Goal: Task Accomplishment & Management: Complete application form

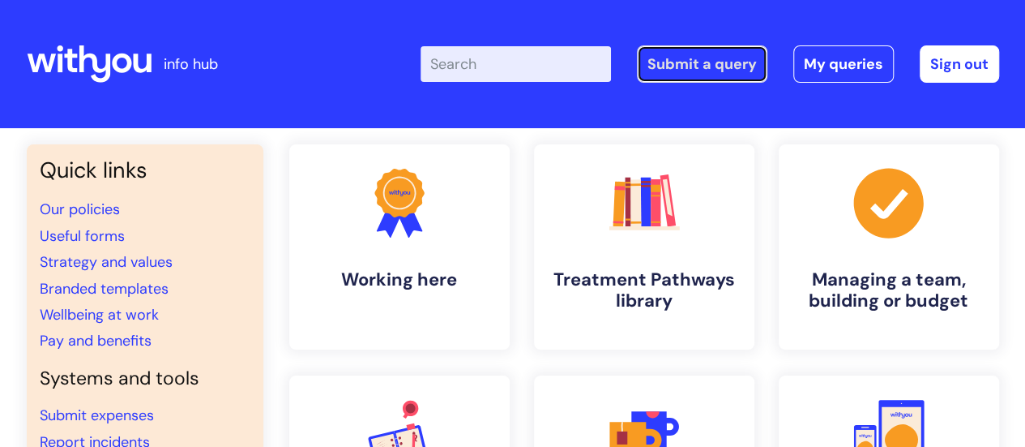
click at [726, 58] on link "Submit a query" at bounding box center [702, 63] width 131 height 37
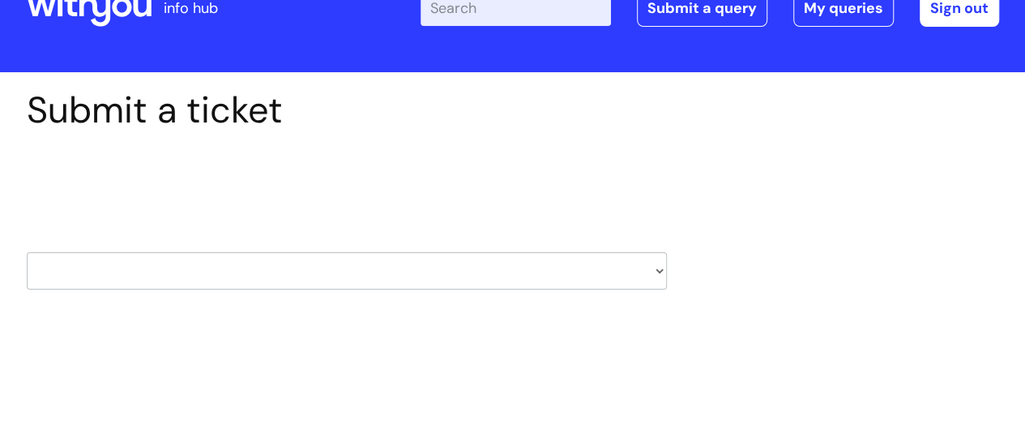
scroll to position [81, 0]
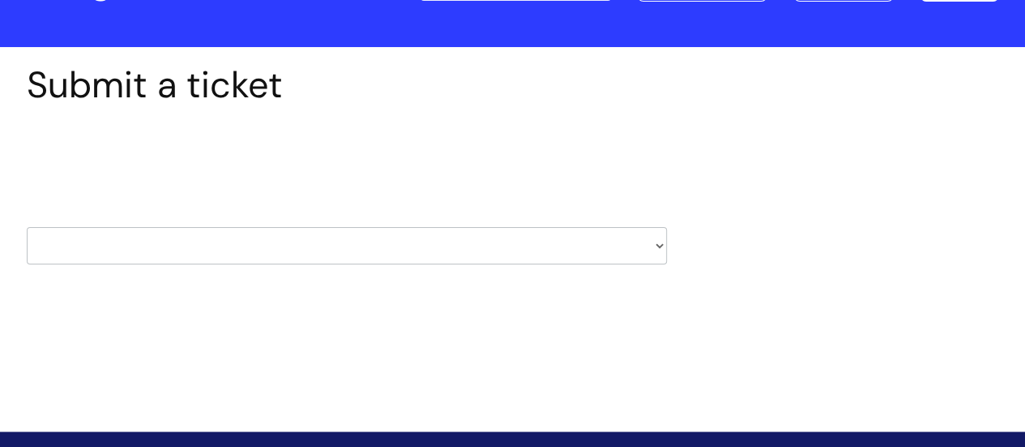
click at [243, 244] on select "HR / People IT and Support Clinical Drug Alerts Finance Accounts Data Support T…" at bounding box center [347, 245] width 640 height 37
select select "it_and_support"
click at [27, 227] on select "HR / People IT and Support Clinical Drug Alerts Finance Accounts Data Support T…" at bounding box center [347, 245] width 640 height 37
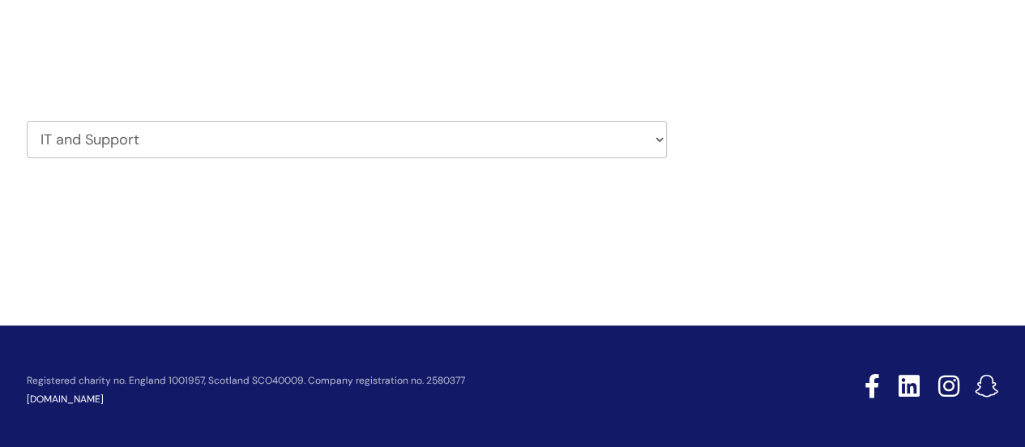
scroll to position [195, 0]
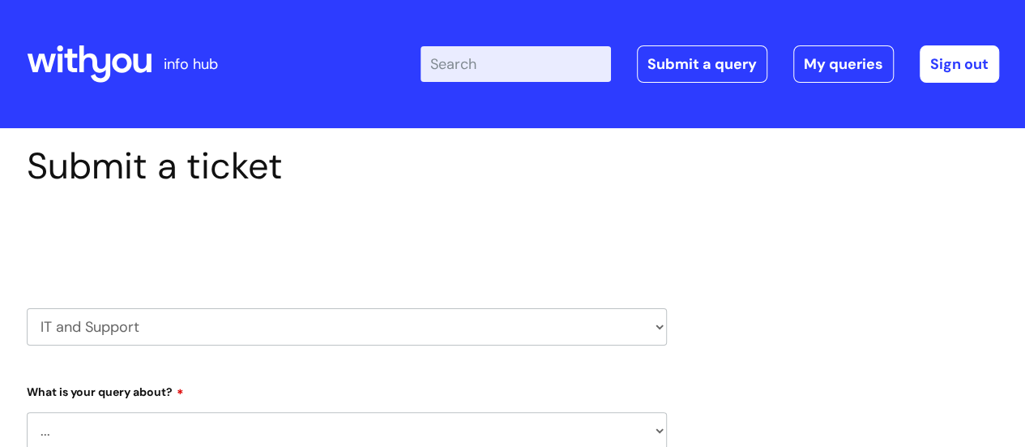
select select "80004157202"
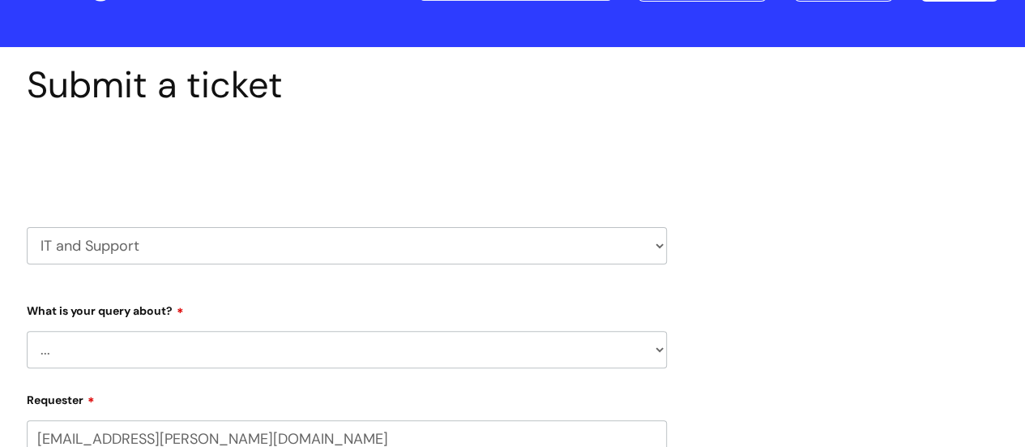
click at [212, 340] on select "... Mobile Phone Reset & MFA Accounts, Starters and Leavers IT Hardware issue I…" at bounding box center [347, 349] width 640 height 37
click at [27, 331] on select "... Mobile Phone Reset & MFA Accounts, Starters and Leavers IT Hardware issue I…" at bounding box center [347, 349] width 640 height 37
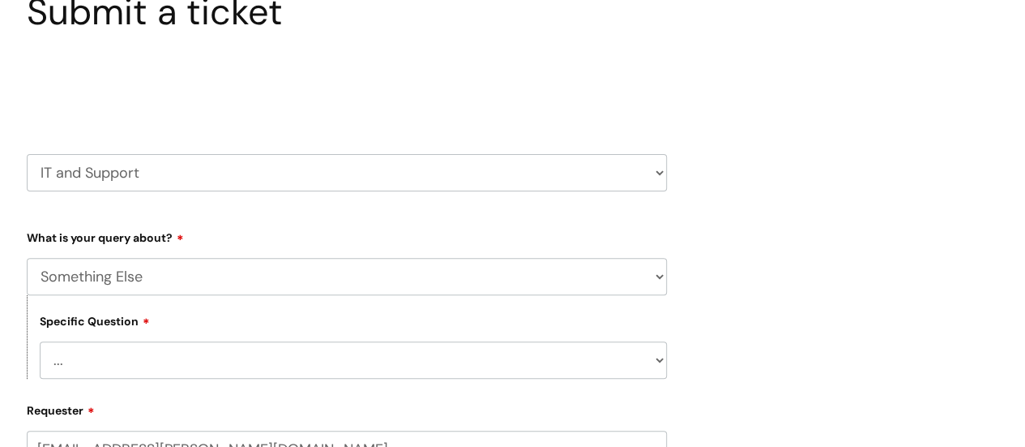
scroll to position [243, 0]
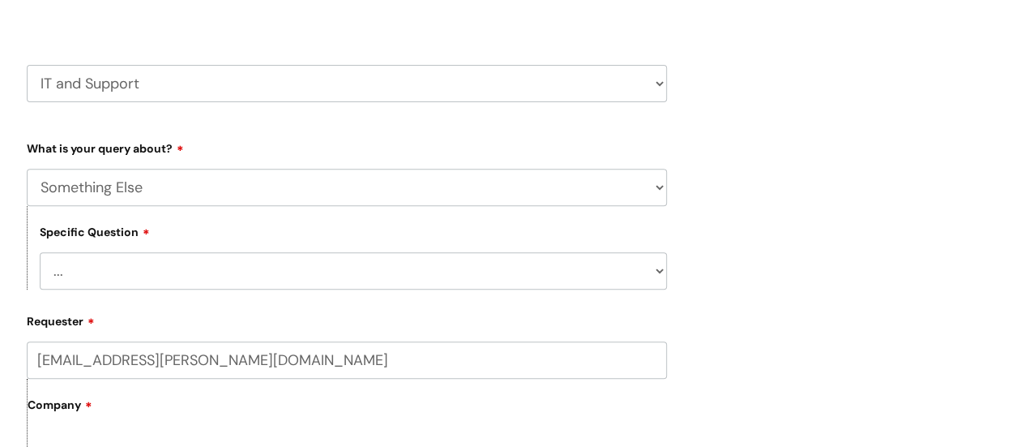
click at [209, 280] on select "... My problem is not listed" at bounding box center [353, 270] width 627 height 37
click at [240, 191] on select "... Mobile Phone Reset & MFA Accounts, Starters and Leavers IT Hardware issue I…" at bounding box center [347, 187] width 640 height 37
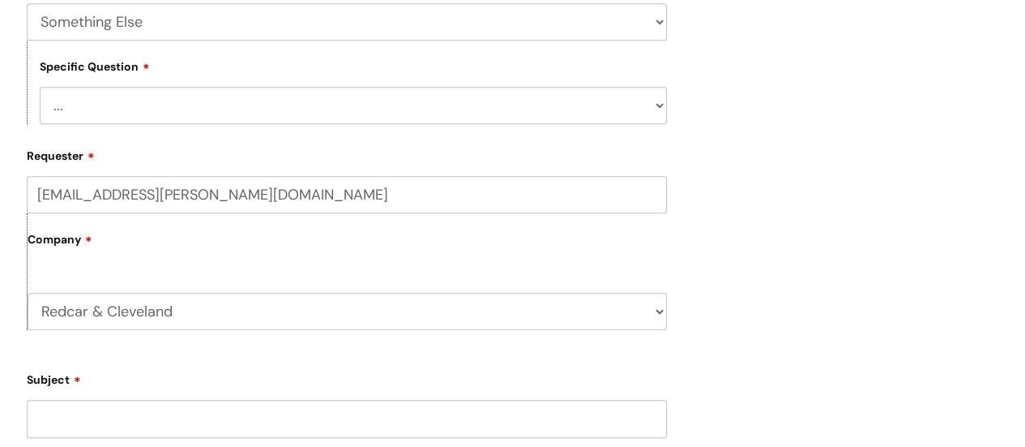
scroll to position [405, 0]
click at [157, 35] on select "... Mobile Phone Reset & MFA Accounts, Starters and Leavers IT Hardware issue I…" at bounding box center [347, 24] width 640 height 37
click at [27, 6] on select "... Mobile Phone Reset & MFA Accounts, Starters and Leavers IT Hardware issue I…" at bounding box center [347, 24] width 640 height 37
click at [89, 110] on select "... Halo PCMIS Iaptus NHS Email CJSM Email Mitel Another System Google (Workspa…" at bounding box center [353, 108] width 627 height 37
click at [651, 104] on select "... Halo PCMIS Iaptus NHS Email CJSM Email Mitel Another System Google (Workspa…" at bounding box center [353, 108] width 627 height 37
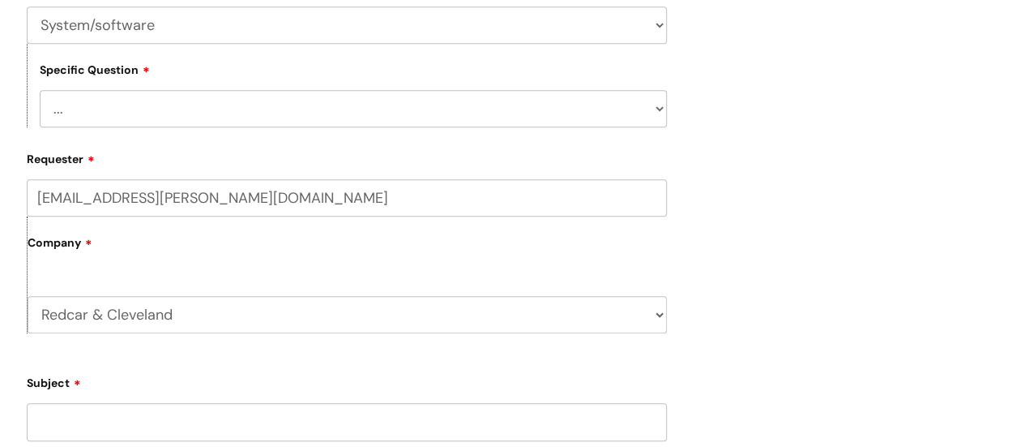
click at [459, 33] on select "... Mobile Phone Reset & MFA Accounts, Starters and Leavers IT Hardware issue I…" at bounding box center [347, 24] width 640 height 37
select select "Something Else"
click at [27, 6] on select "... Mobile Phone Reset & MFA Accounts, Starters and Leavers IT Hardware issue I…" at bounding box center [347, 24] width 640 height 37
click at [148, 119] on select "... My problem is not listed" at bounding box center [353, 108] width 627 height 37
select select "My problem is not listed"
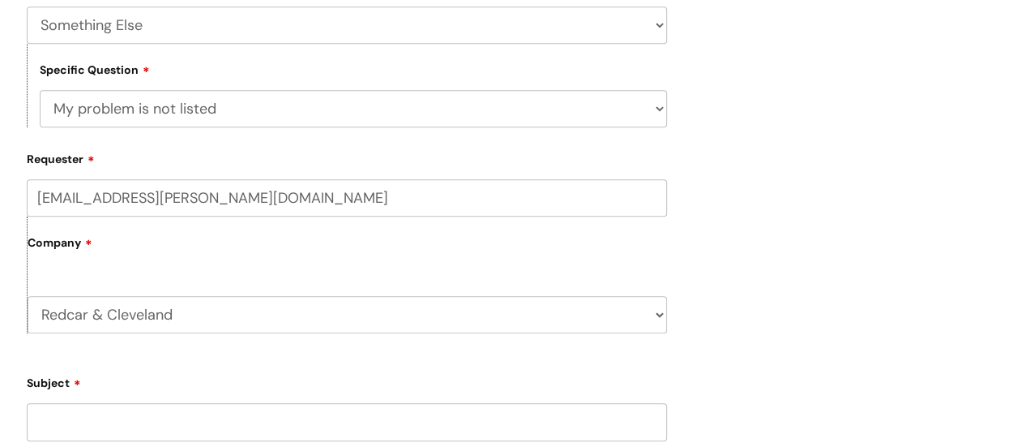
click at [40, 91] on select "... My problem is not listed" at bounding box center [353, 108] width 627 height 37
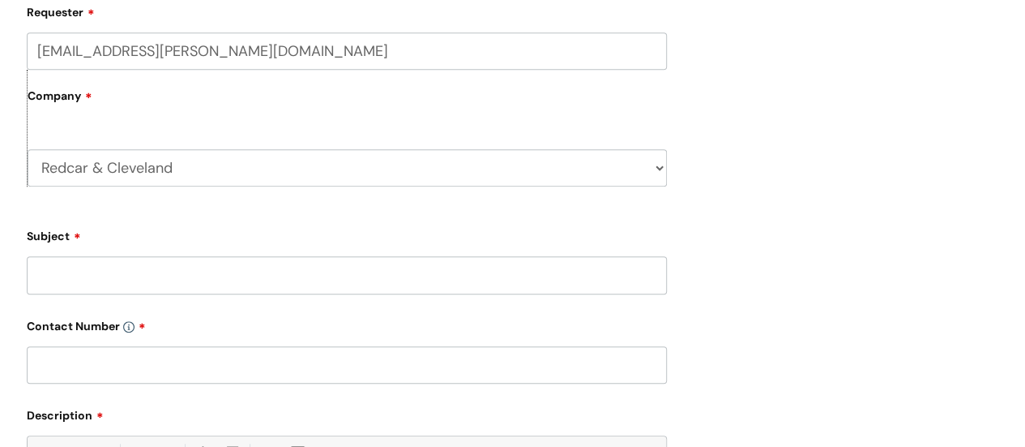
scroll to position [567, 0]
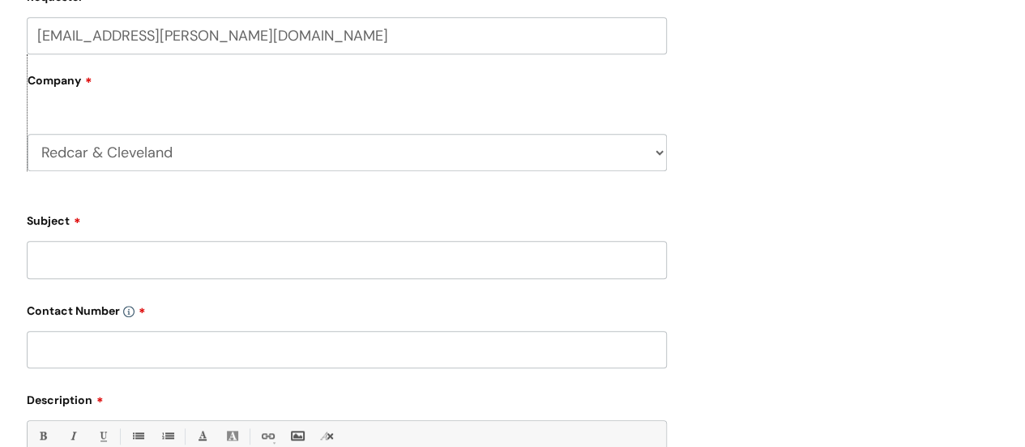
click at [109, 269] on input "Subject" at bounding box center [347, 259] width 640 height 37
click at [81, 256] on input "Subject" at bounding box center [347, 259] width 640 height 37
type input "laptop running slow"
click at [76, 343] on input "text" at bounding box center [347, 349] width 640 height 37
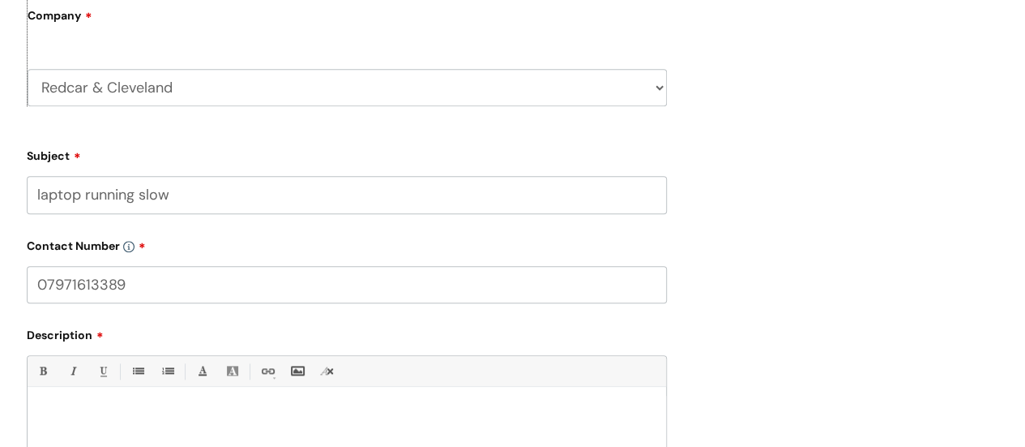
scroll to position [730, 0]
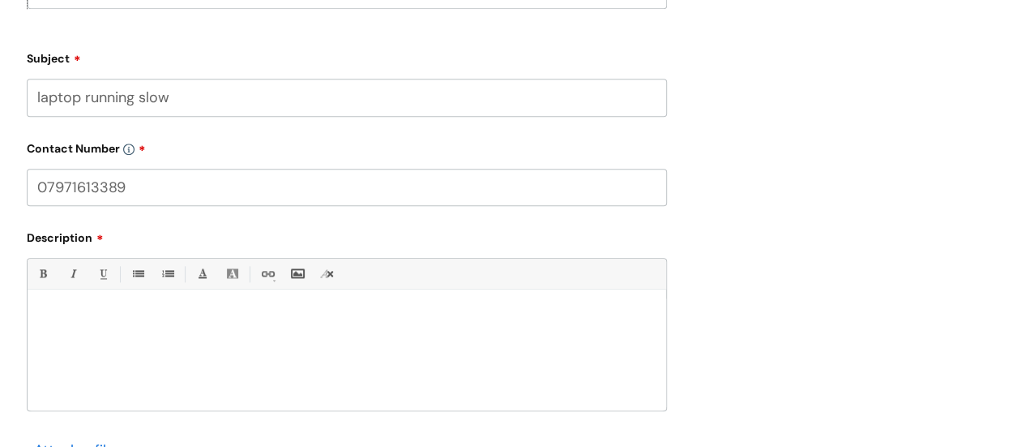
type input "07971613389"
click at [100, 319] on p at bounding box center [347, 317] width 614 height 15
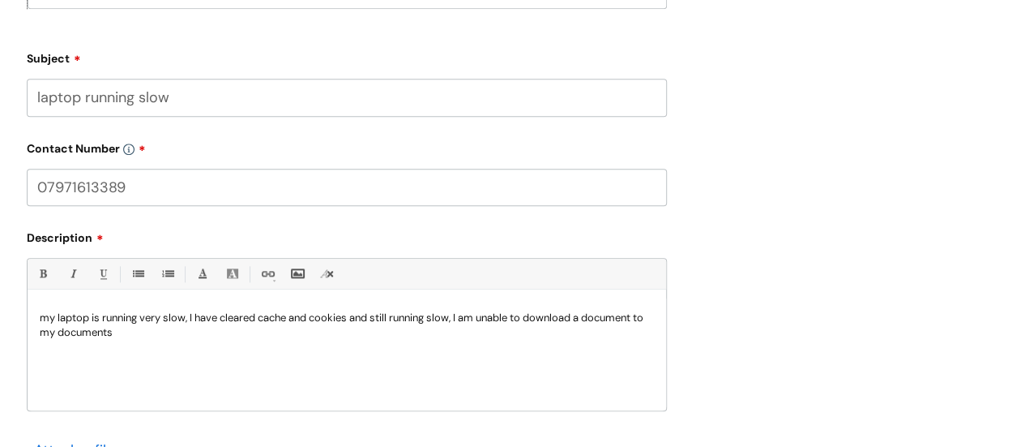
click at [460, 317] on p "my laptop is running very slow, I have cleared cache and cookies and still runn…" at bounding box center [347, 324] width 614 height 29
click at [102, 332] on p "my laptop is running very slow, I have cleared cache and cookies and still runn…" at bounding box center [347, 324] width 614 height 29
click at [225, 346] on div "my laptop is running very slow, I have cleared cache and cookies and still runn…" at bounding box center [347, 354] width 639 height 112
click at [73, 335] on p "my laptop is running very slow, I have cleared cache and cookies and still runn…" at bounding box center [347, 324] width 614 height 29
click at [252, 332] on p "my laptop is running very slow, I have cleared cache and cookies and still runn…" at bounding box center [347, 324] width 614 height 29
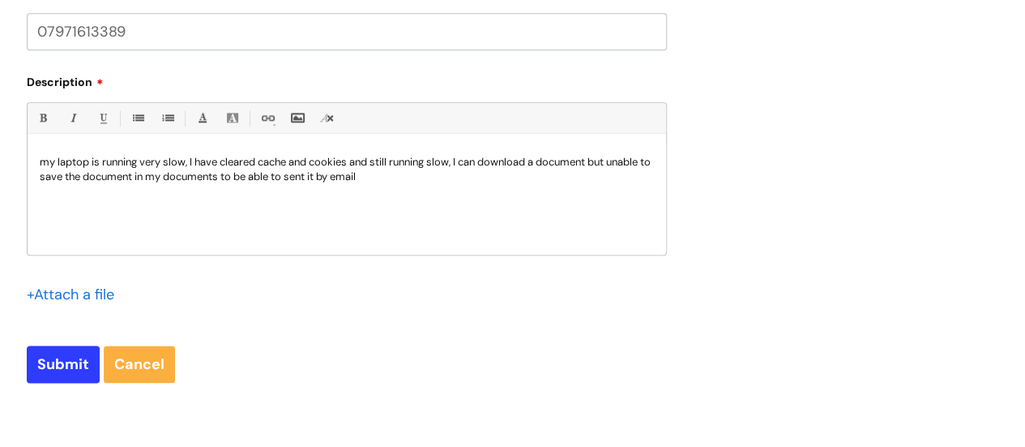
scroll to position [892, 0]
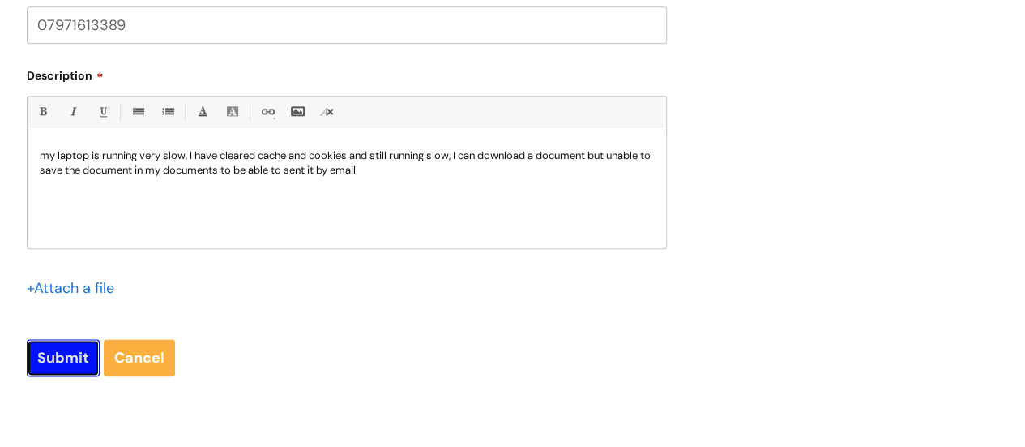
click at [71, 361] on input "Submit" at bounding box center [63, 357] width 73 height 37
type input "Please Wait..."
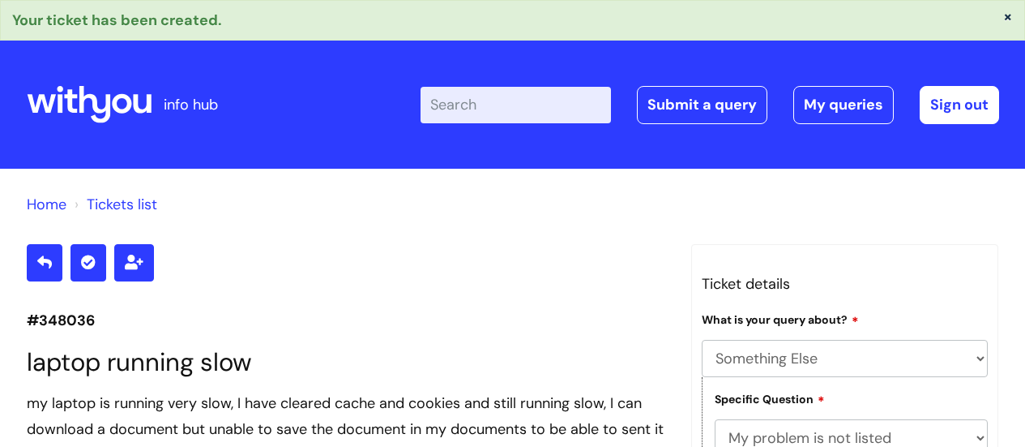
select select "Something Else"
select select "My problem is not listed"
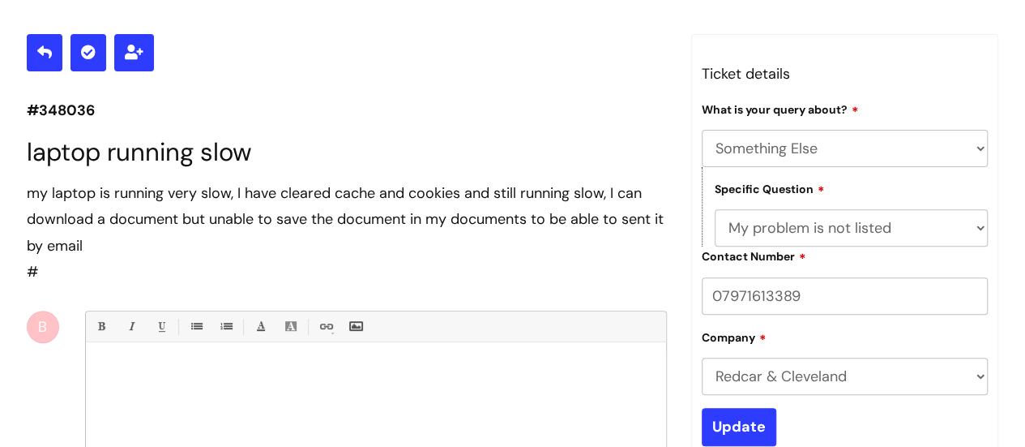
scroll to position [405, 0]
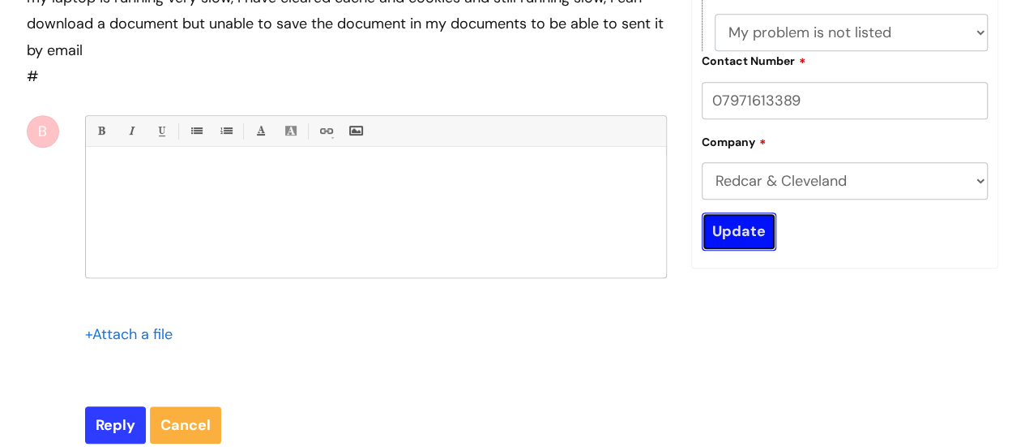
click at [735, 235] on input "Update" at bounding box center [739, 230] width 75 height 37
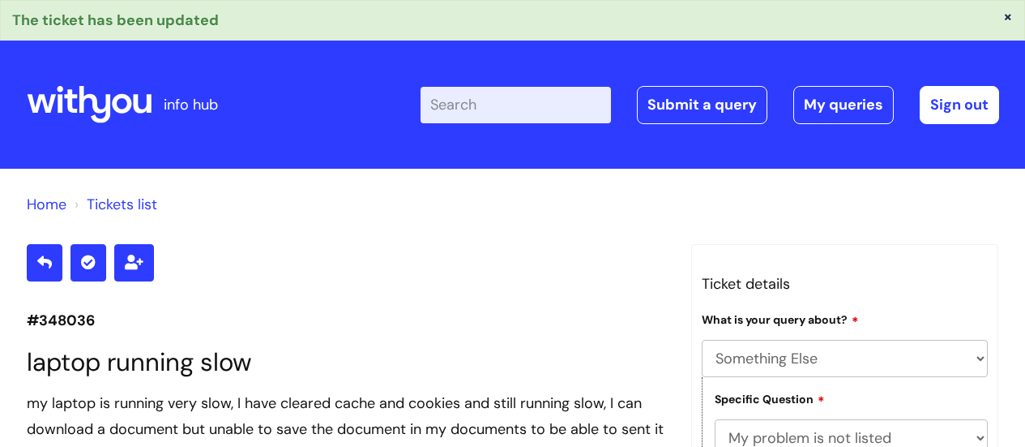
select select "Something Else"
select select "My problem is not listed"
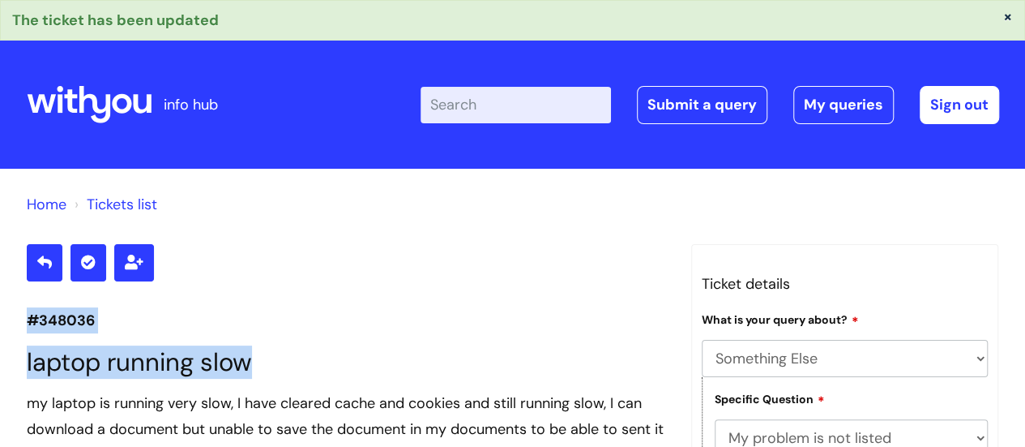
drag, startPoint x: 28, startPoint y: 319, endPoint x: 263, endPoint y: 354, distance: 237.8
copy section "#348036 laptop running slow"
